Goal: Task Accomplishment & Management: Manage account settings

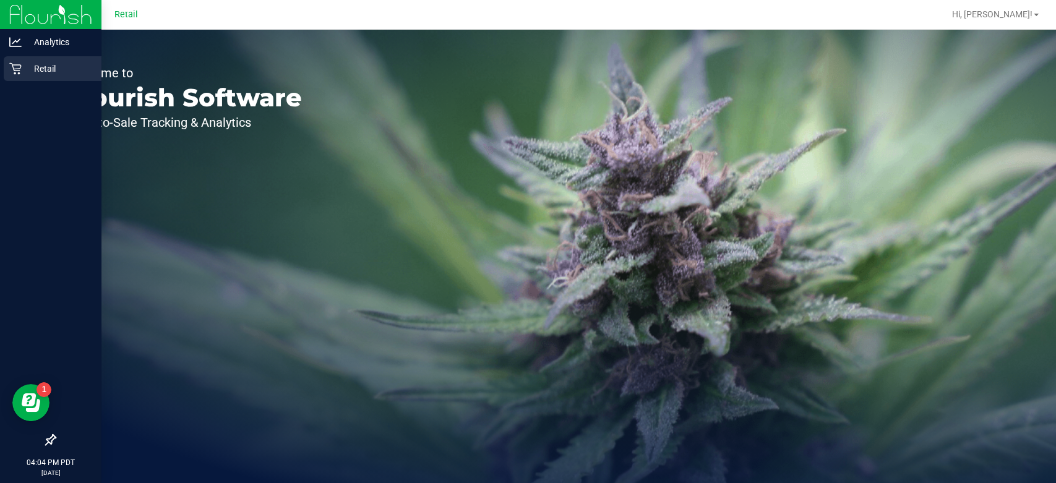
click at [20, 80] on div "Retail" at bounding box center [53, 68] width 98 height 25
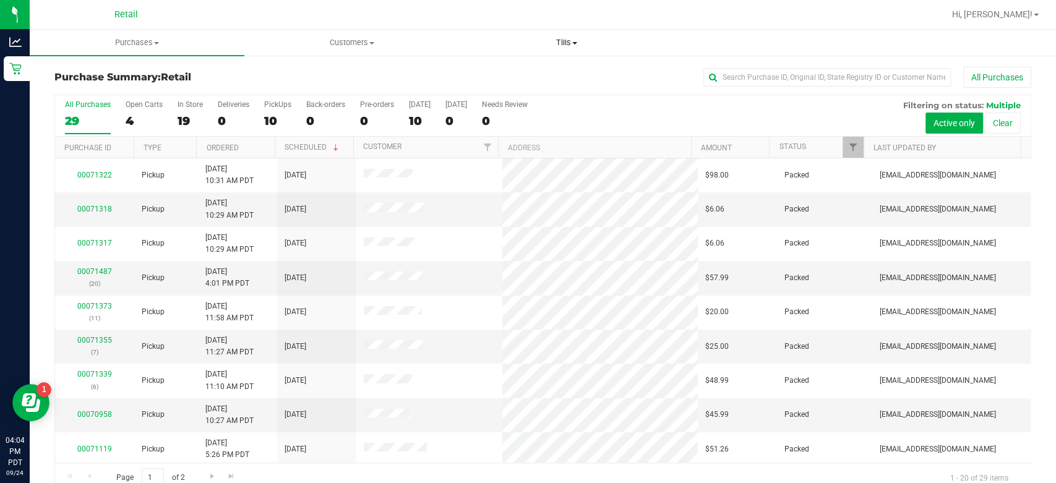
click at [570, 43] on span "Tills" at bounding box center [566, 42] width 213 height 11
click at [506, 74] on span "Manage tills" at bounding box center [500, 74] width 83 height 11
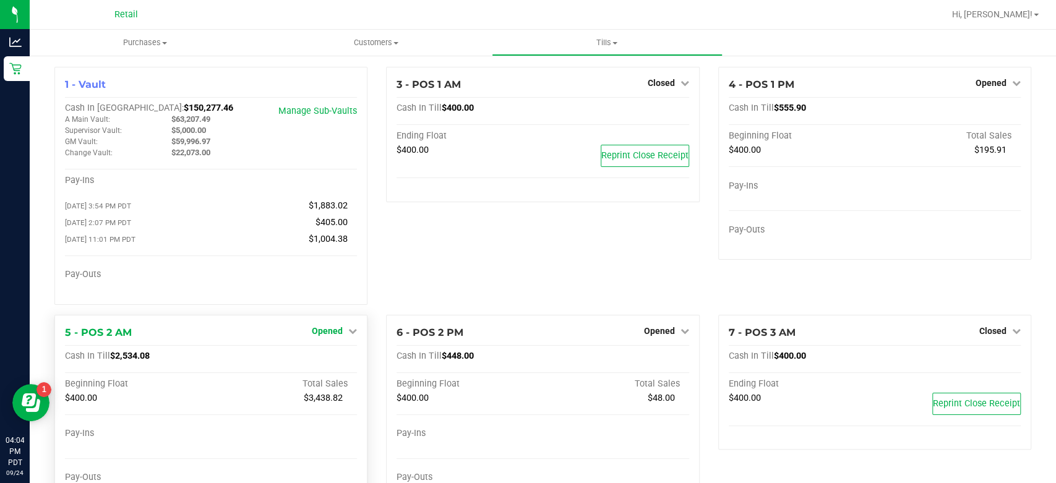
click at [341, 333] on link "Opened" at bounding box center [334, 331] width 45 height 10
click at [332, 359] on link "Close Till" at bounding box center [328, 356] width 33 height 10
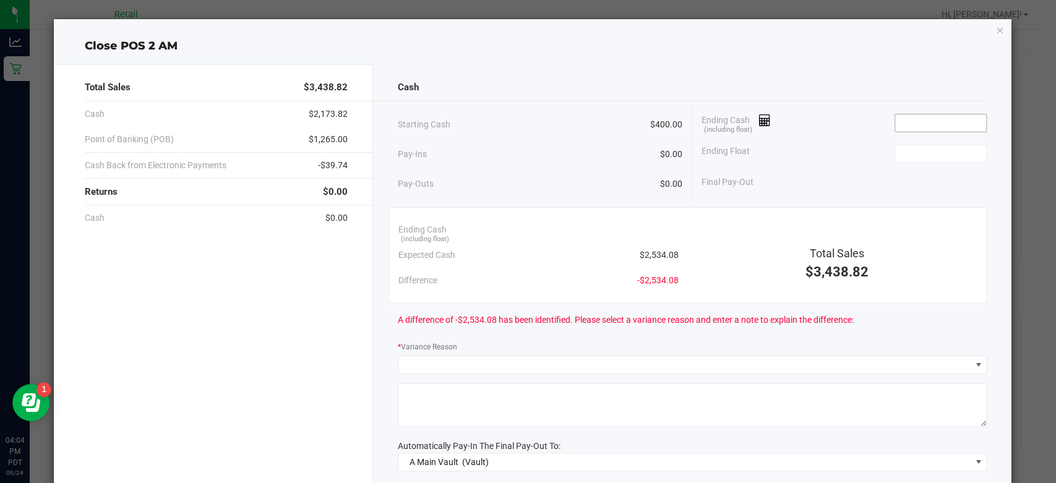
click at [941, 124] on input at bounding box center [940, 122] width 91 height 17
click at [911, 120] on input at bounding box center [940, 122] width 91 height 17
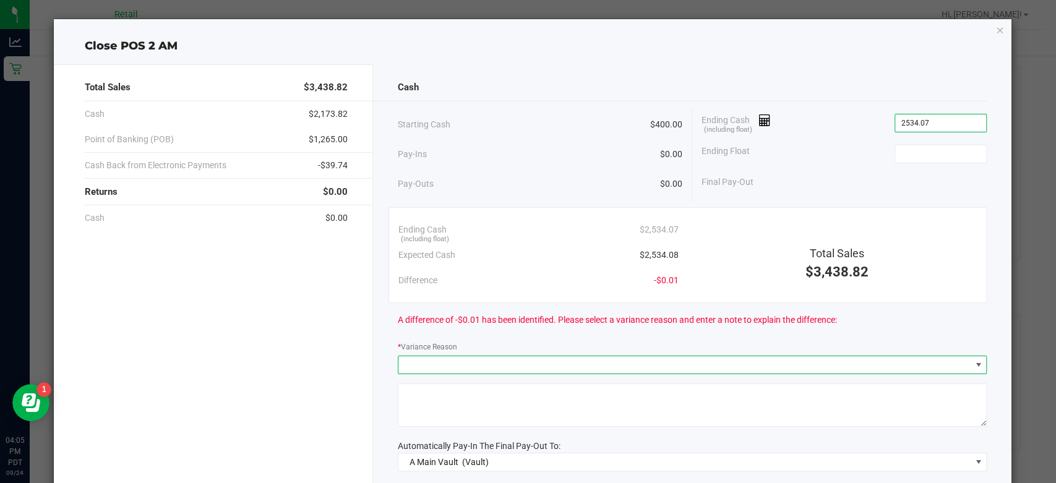
click at [973, 364] on span at bounding box center [978, 365] width 10 height 10
type input "$2,534.07"
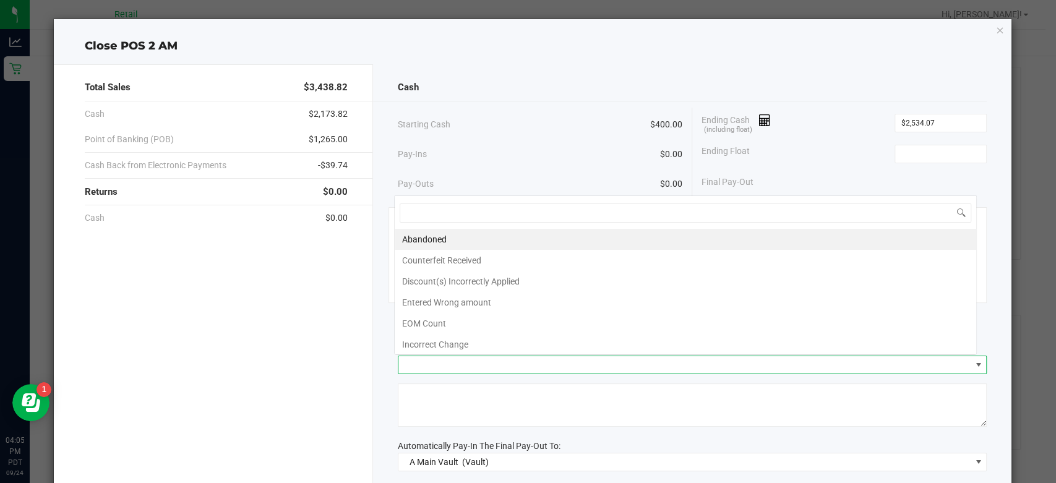
scroll to position [18, 583]
click at [432, 347] on li "Incorrect Change" at bounding box center [685, 344] width 581 height 21
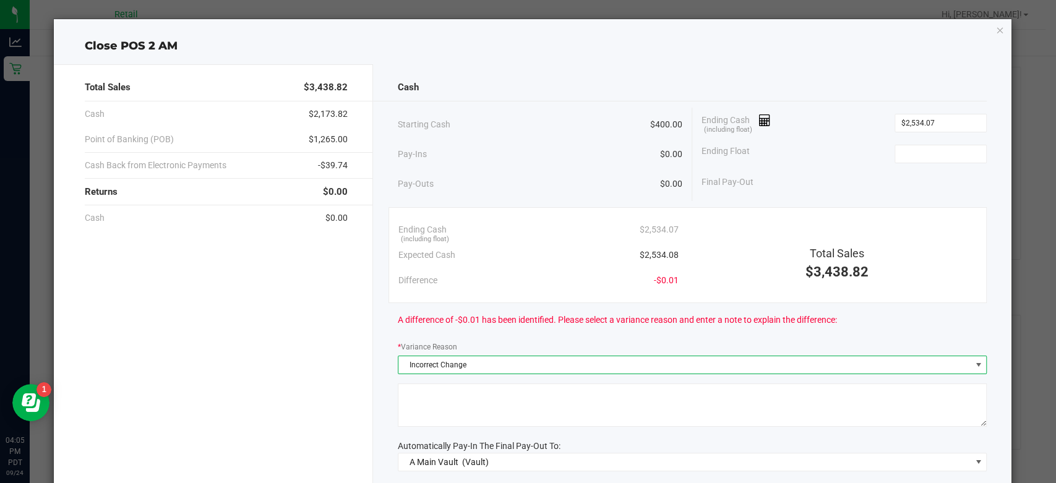
click at [463, 395] on textarea at bounding box center [692, 404] width 589 height 43
click at [450, 392] on textarea at bounding box center [692, 404] width 589 height 43
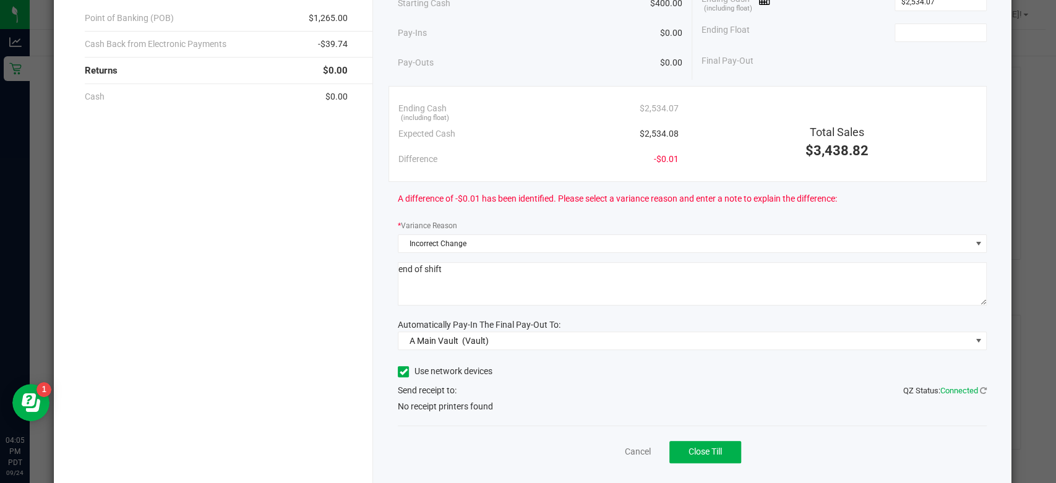
scroll to position [150, 0]
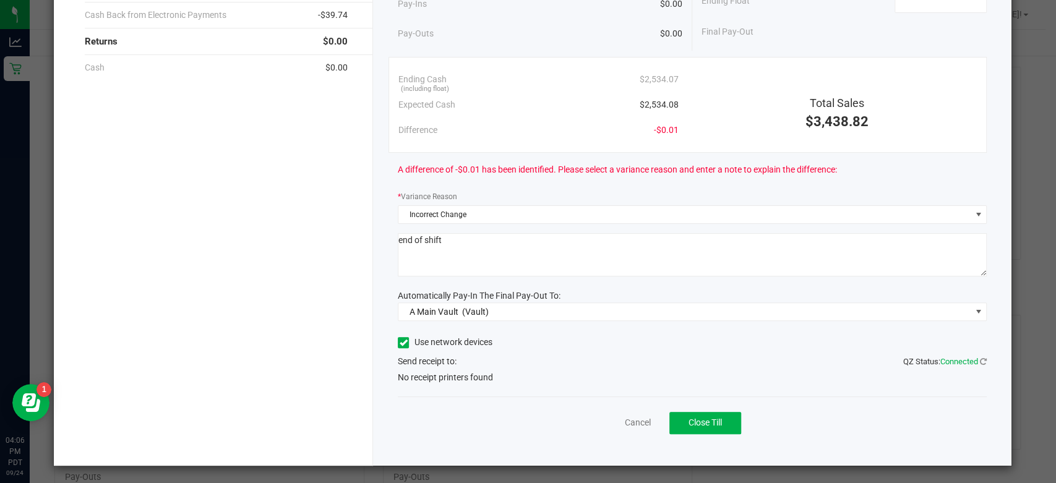
type textarea "end of shift"
click at [696, 417] on span "Close Till" at bounding box center [704, 422] width 33 height 10
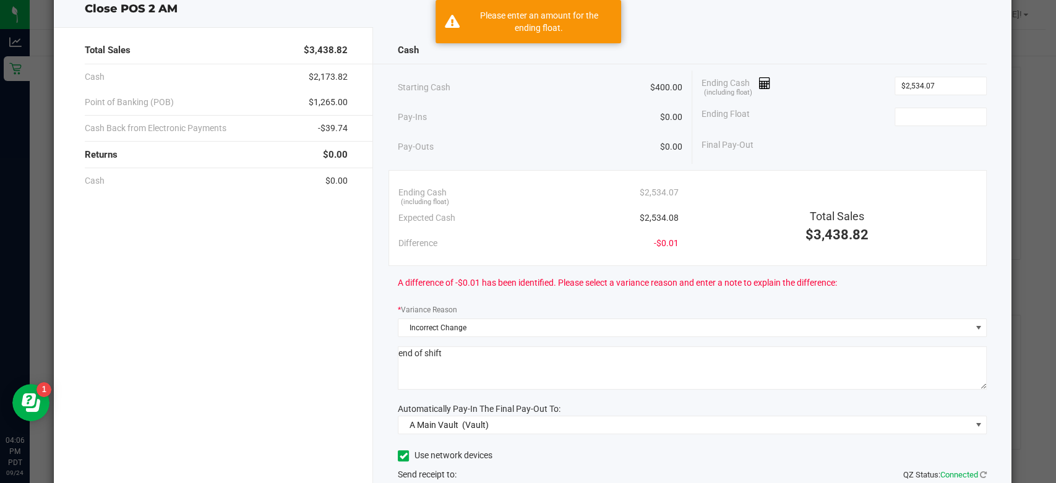
scroll to position [0, 0]
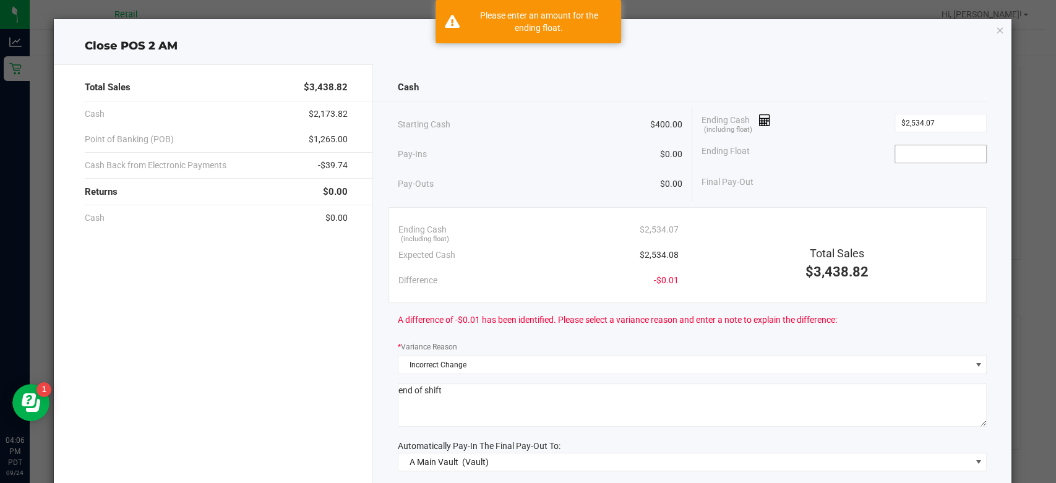
click at [902, 154] on input at bounding box center [940, 153] width 91 height 17
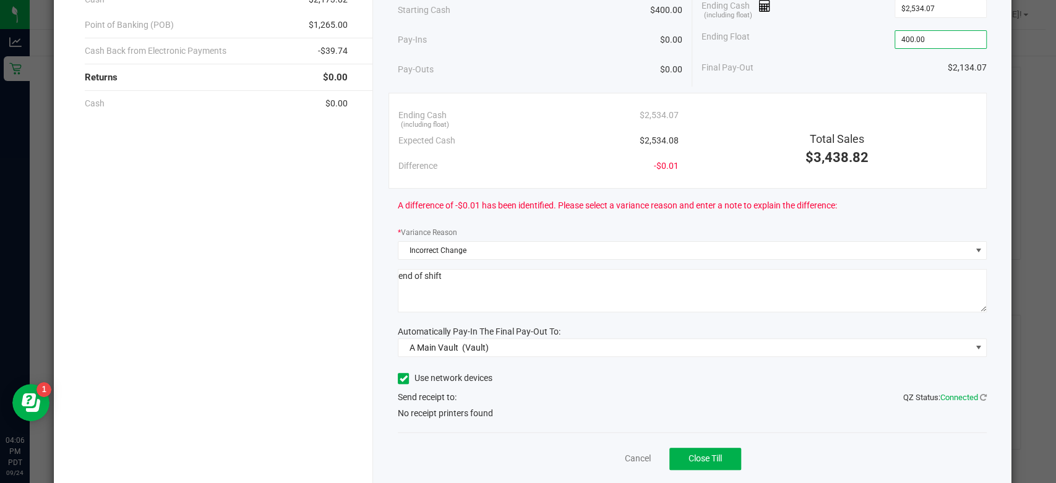
scroll to position [150, 0]
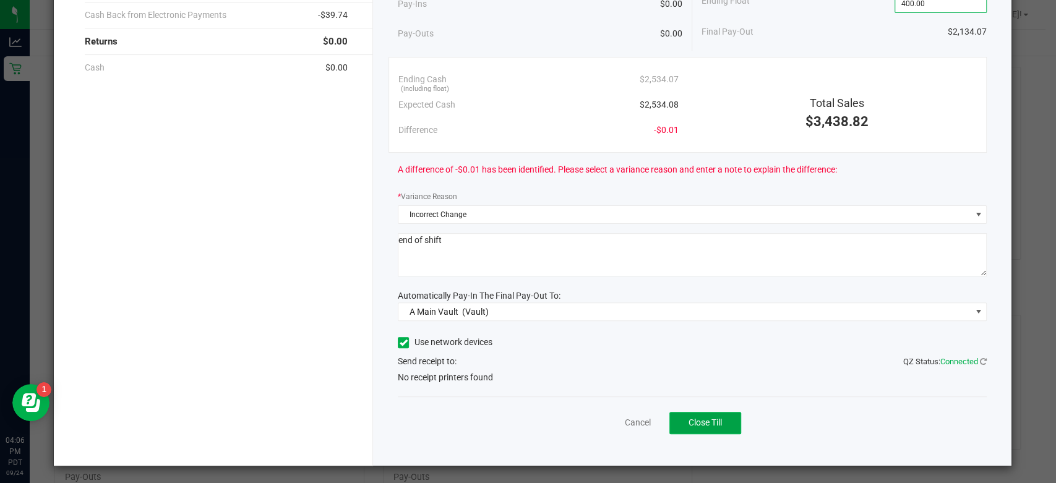
click at [698, 422] on span "Close Till" at bounding box center [704, 422] width 33 height 10
type input "$400.00"
click at [620, 359] on div "Send receipt to: QZ Status: Connected" at bounding box center [692, 361] width 589 height 13
click at [400, 343] on icon at bounding box center [404, 343] width 8 height 0
click at [0, 0] on input "Use network devices" at bounding box center [0, 0] width 0 height 0
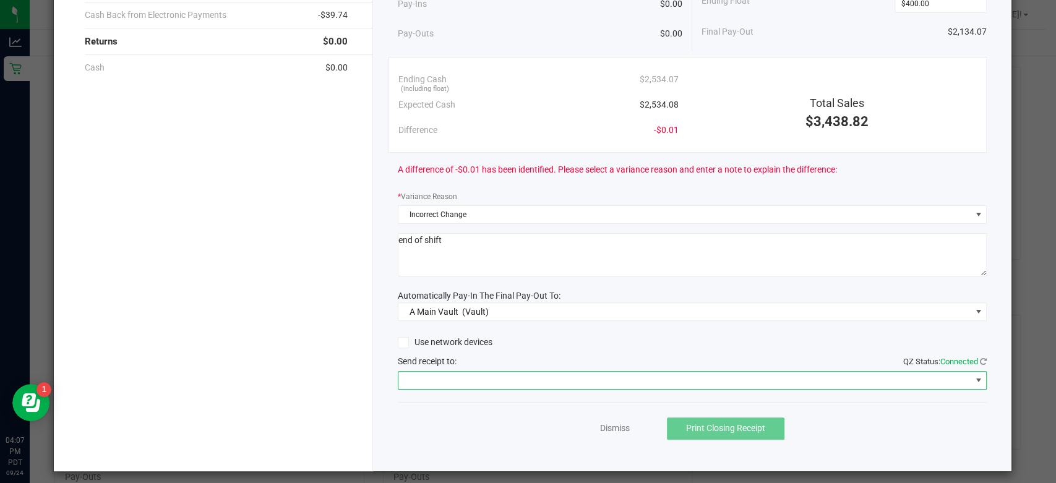
click at [973, 379] on span at bounding box center [978, 380] width 10 height 10
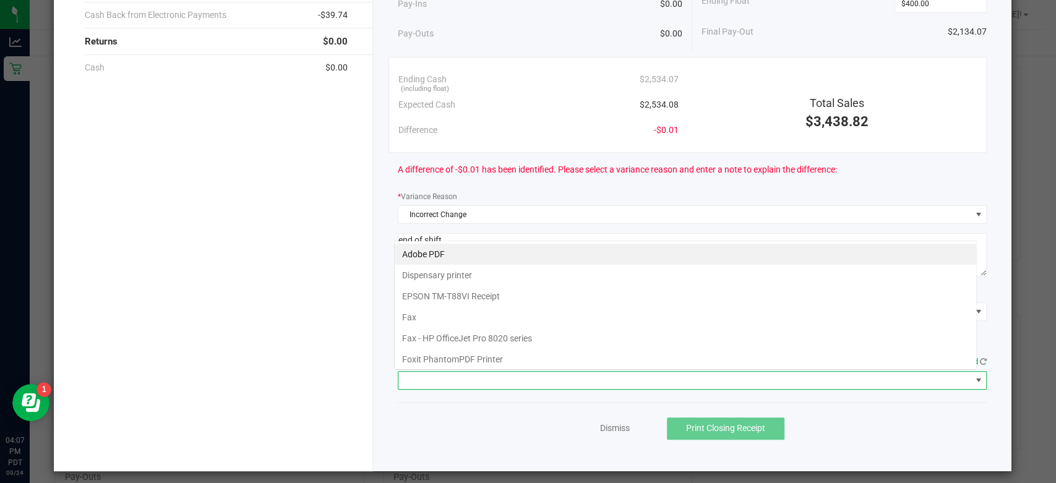
scroll to position [18, 583]
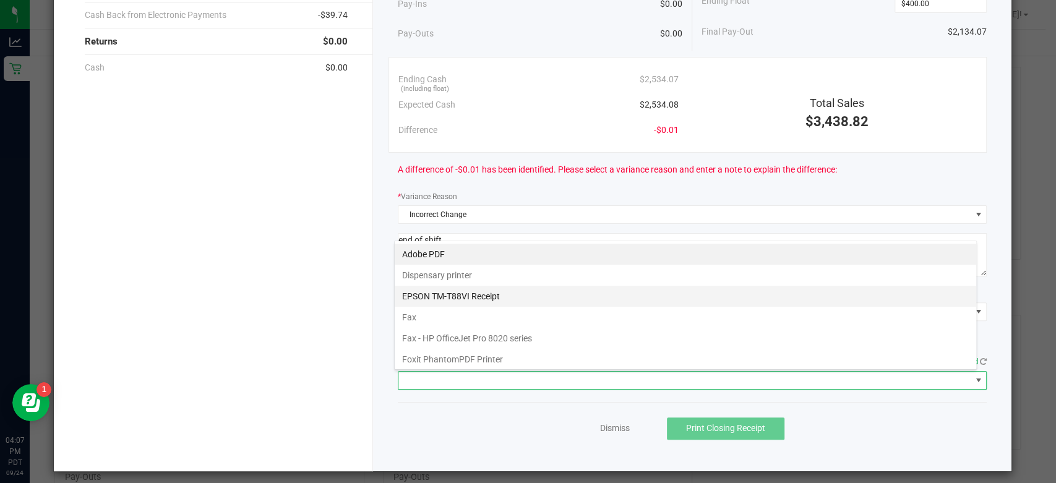
click at [416, 300] on Receipt "EPSON TM-T88VI Receipt" at bounding box center [685, 296] width 581 height 21
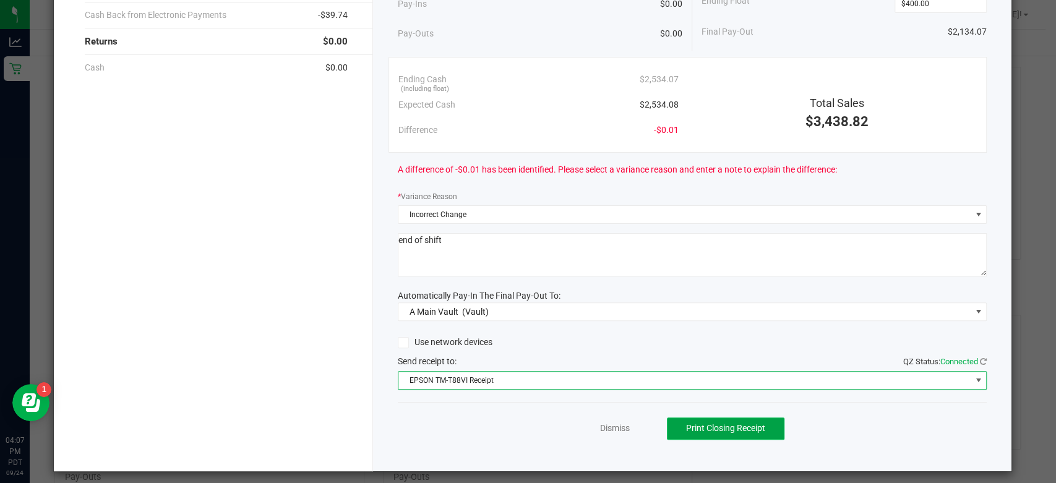
click at [713, 426] on span "Print Closing Receipt" at bounding box center [725, 428] width 79 height 10
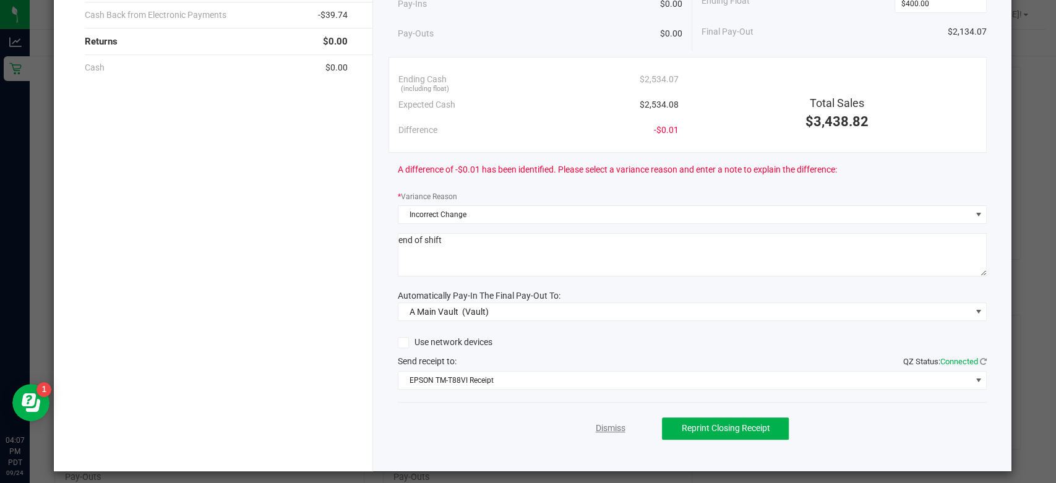
click at [595, 422] on link "Dismiss" at bounding box center [610, 428] width 30 height 13
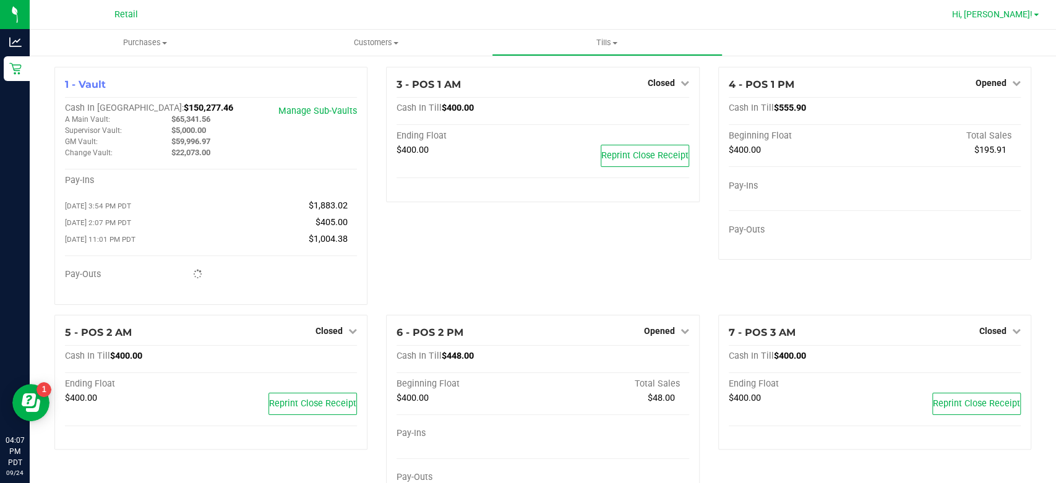
click at [1035, 15] on span at bounding box center [1035, 15] width 5 height 2
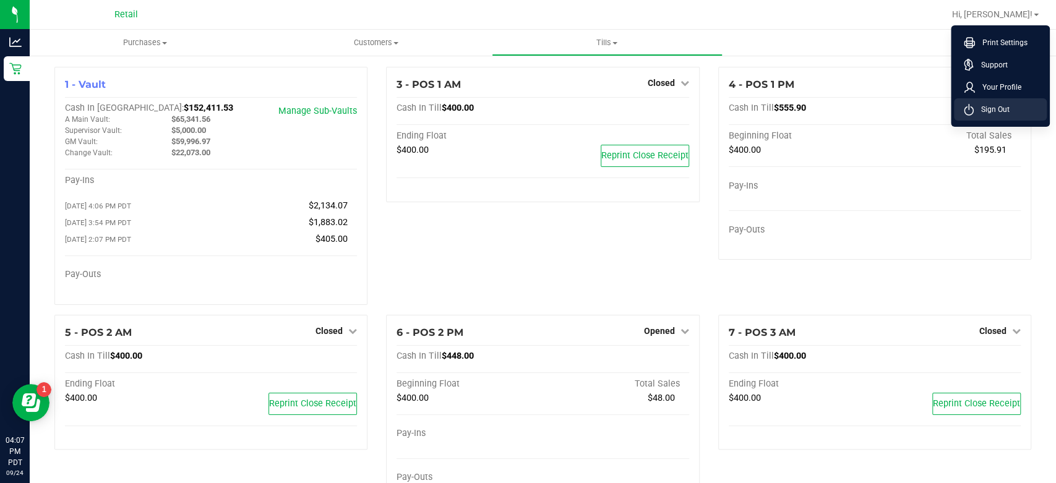
click at [990, 120] on li "Sign Out" at bounding box center [1000, 109] width 93 height 22
